Goal: Task Accomplishment & Management: Use online tool/utility

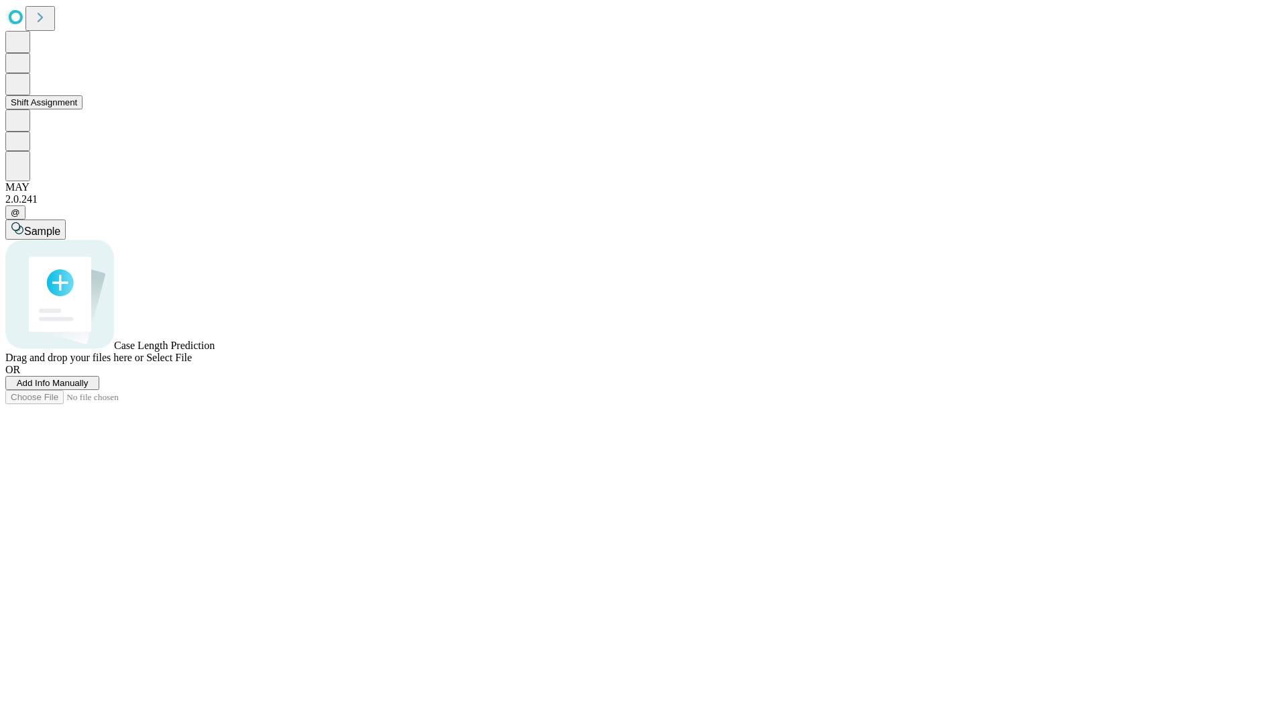
click at [83, 109] on button "Shift Assignment" at bounding box center [43, 102] width 77 height 14
